Goal: Information Seeking & Learning: Understand process/instructions

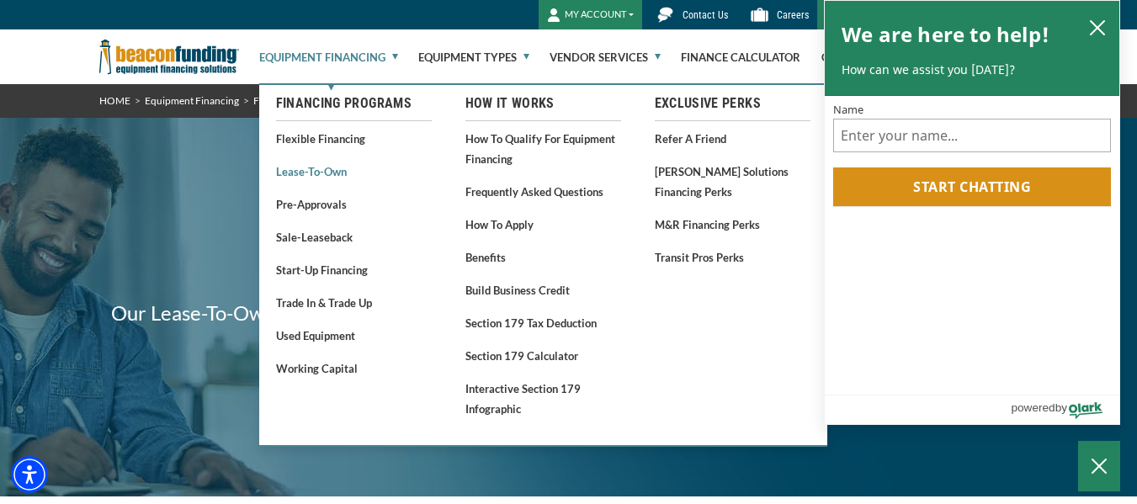
click at [321, 171] on link "Lease-To-Own" at bounding box center [354, 171] width 156 height 21
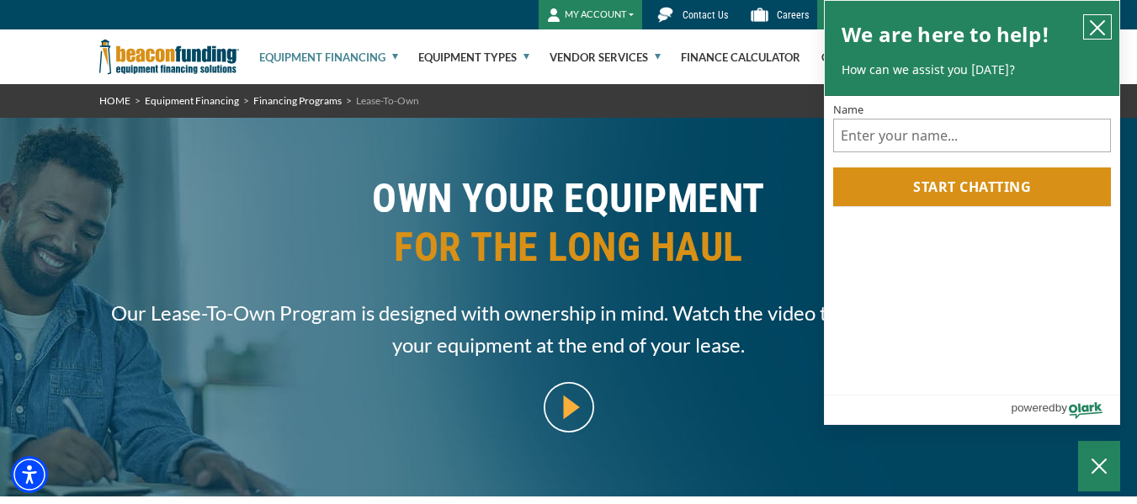
click at [1098, 30] on icon "close chatbox" at bounding box center [1097, 27] width 17 height 17
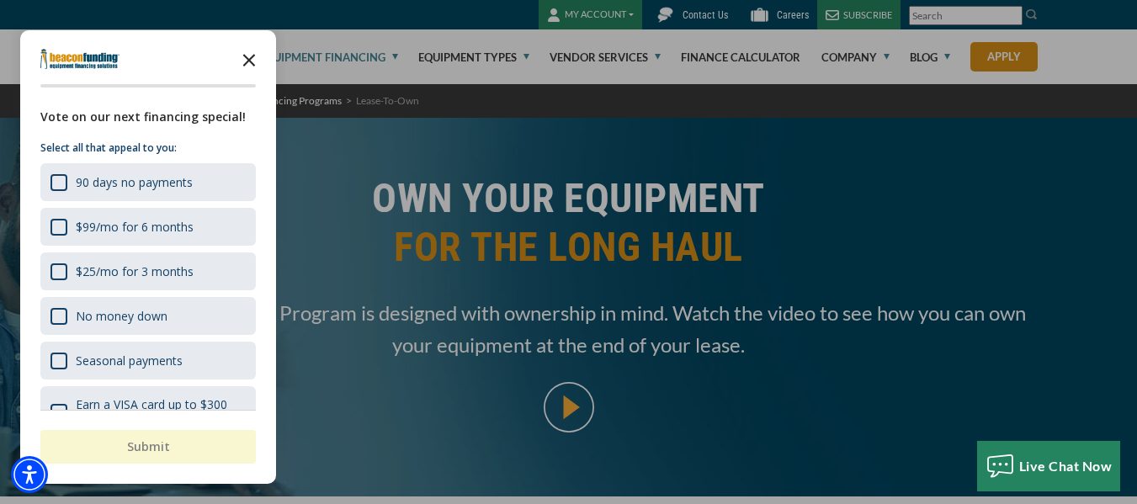
click at [252, 55] on icon "Close the survey" at bounding box center [249, 59] width 34 height 34
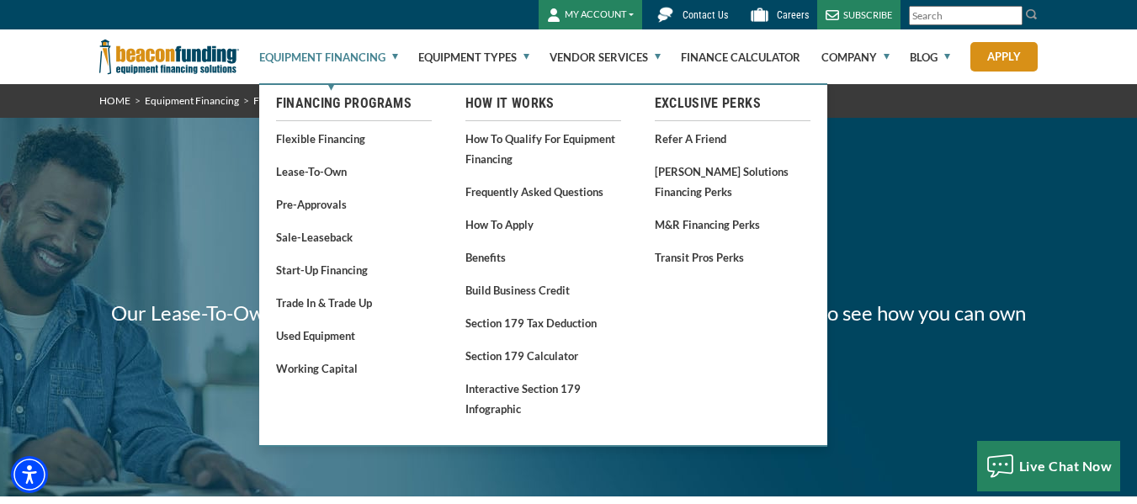
click at [394, 55] on link "Equipment Financing" at bounding box center [328, 57] width 139 height 54
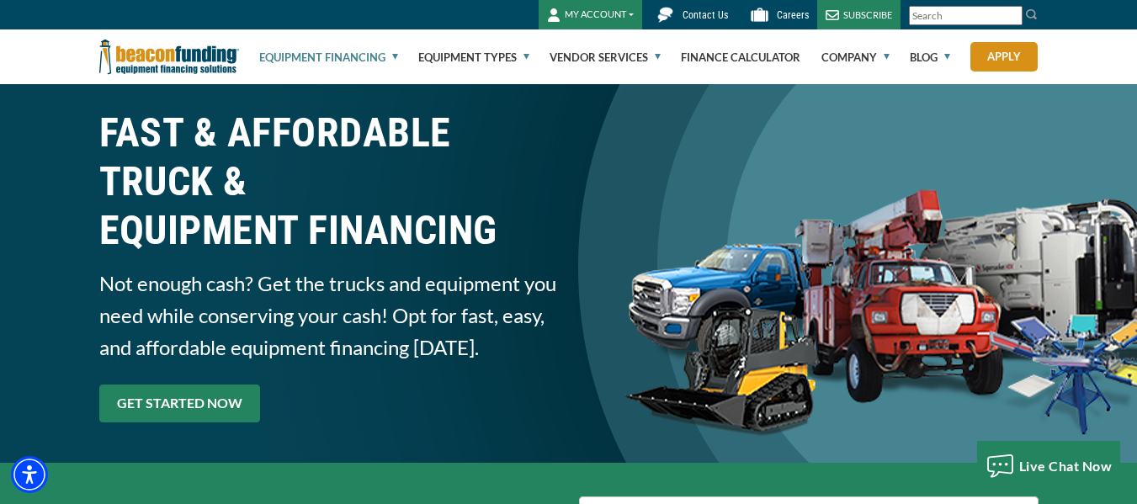
click at [200, 392] on link "GET STARTED NOW" at bounding box center [179, 404] width 161 height 38
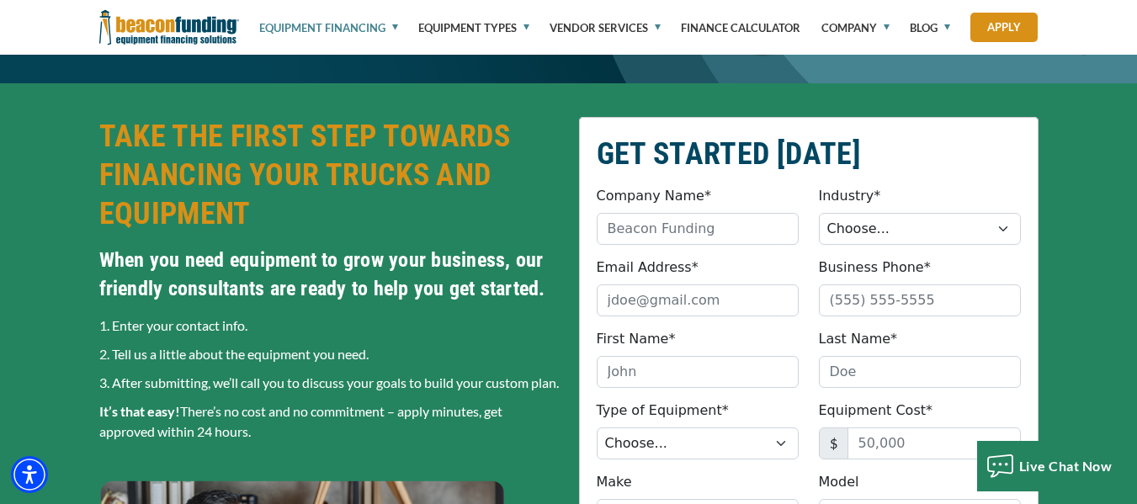
scroll to position [396, 0]
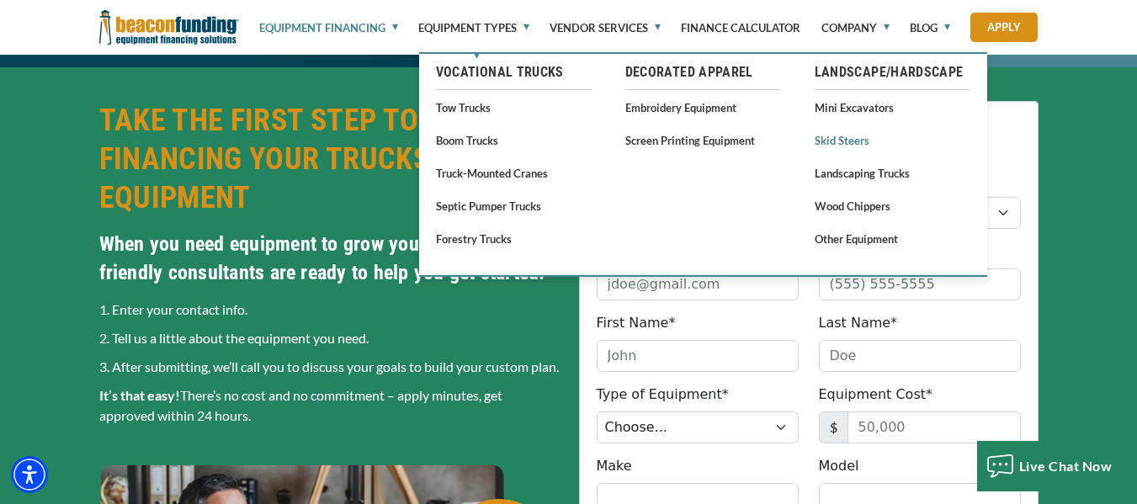
click at [843, 133] on link "Skid Steers" at bounding box center [893, 140] width 156 height 21
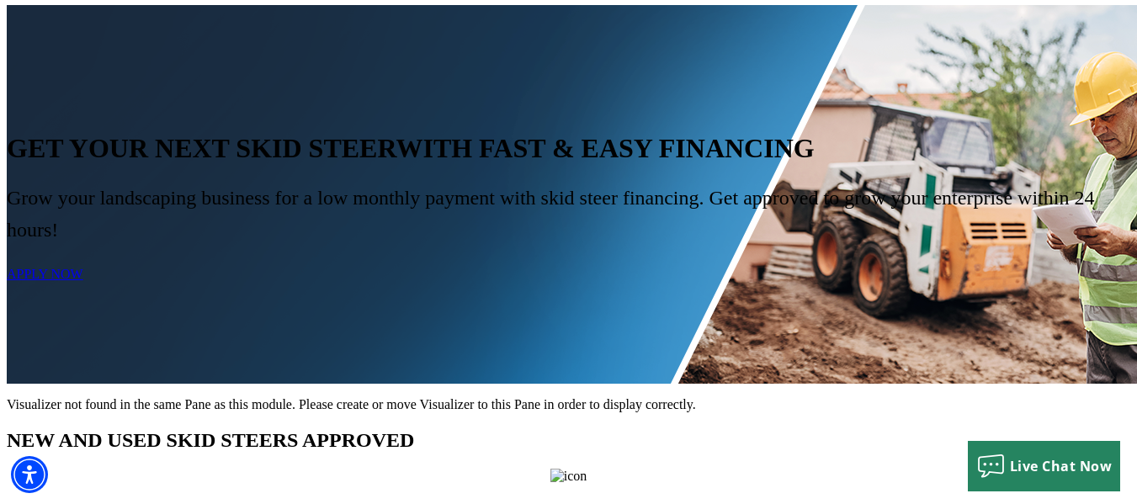
scroll to position [721, 0]
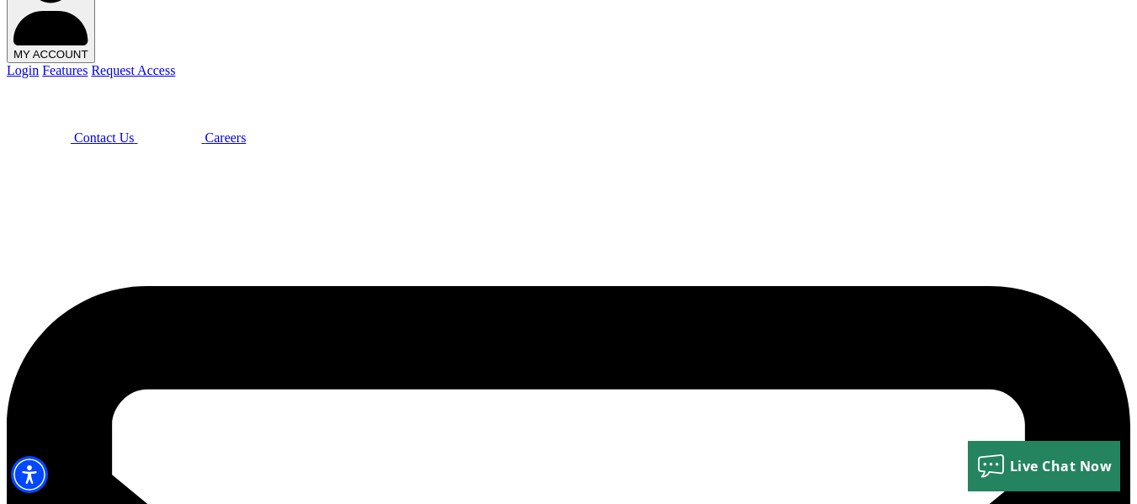
scroll to position [0, 0]
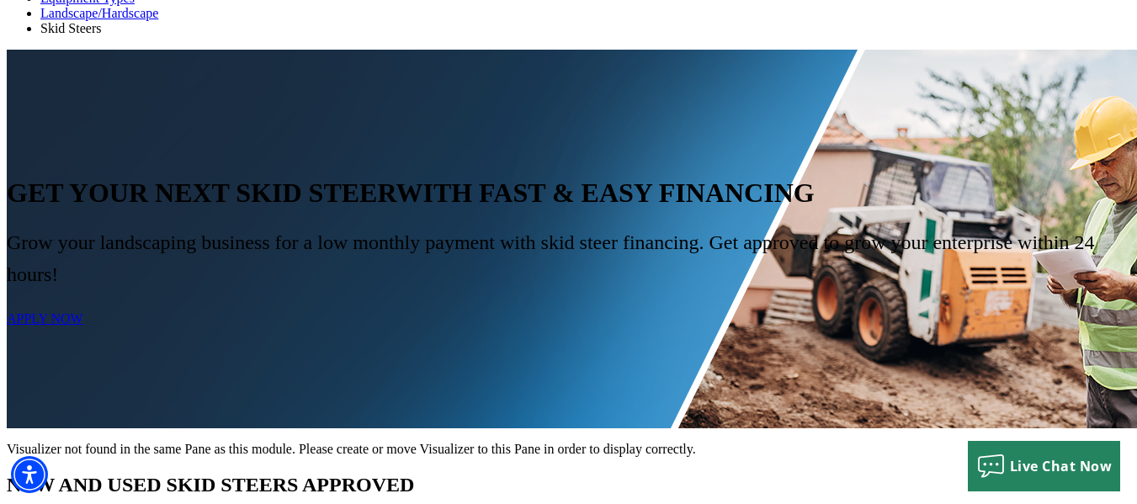
scroll to position [682, 0]
